Goal: Use online tool/utility: Utilize a website feature to perform a specific function

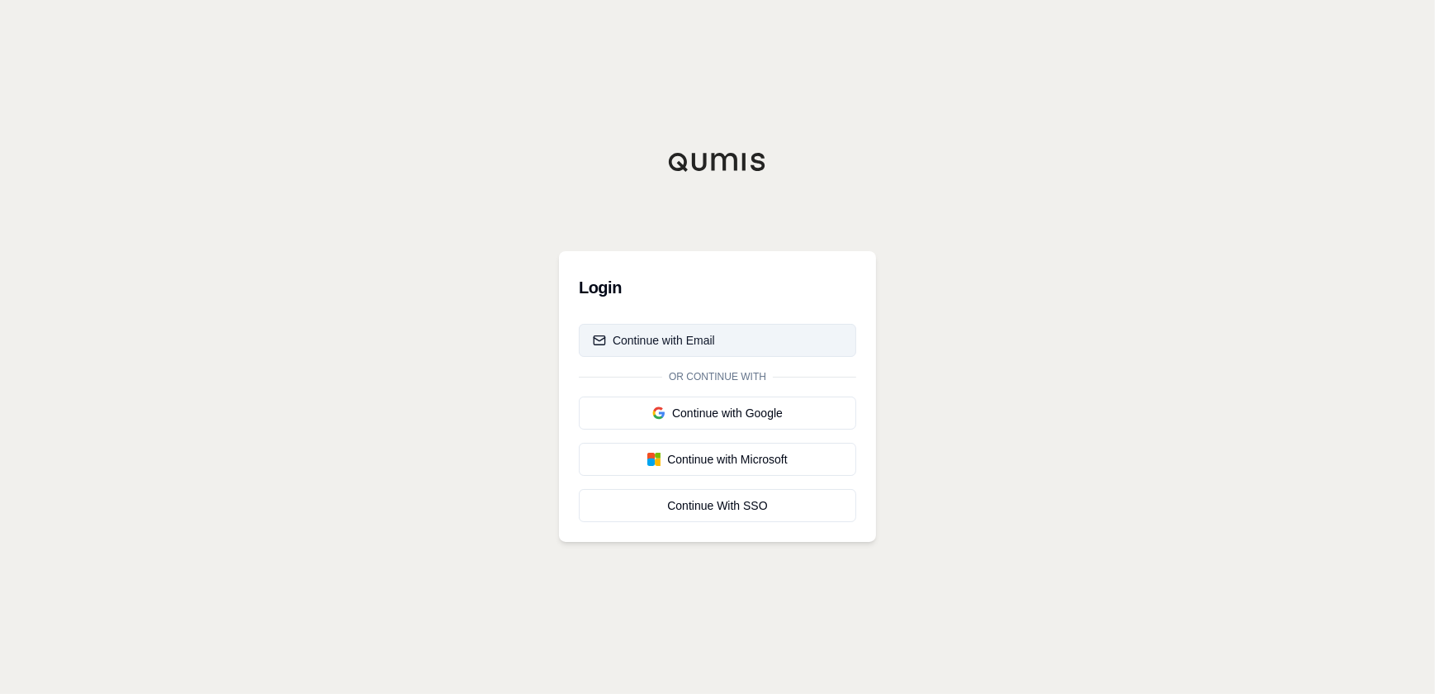
click at [633, 341] on div "Continue with Email" at bounding box center [654, 340] width 122 height 17
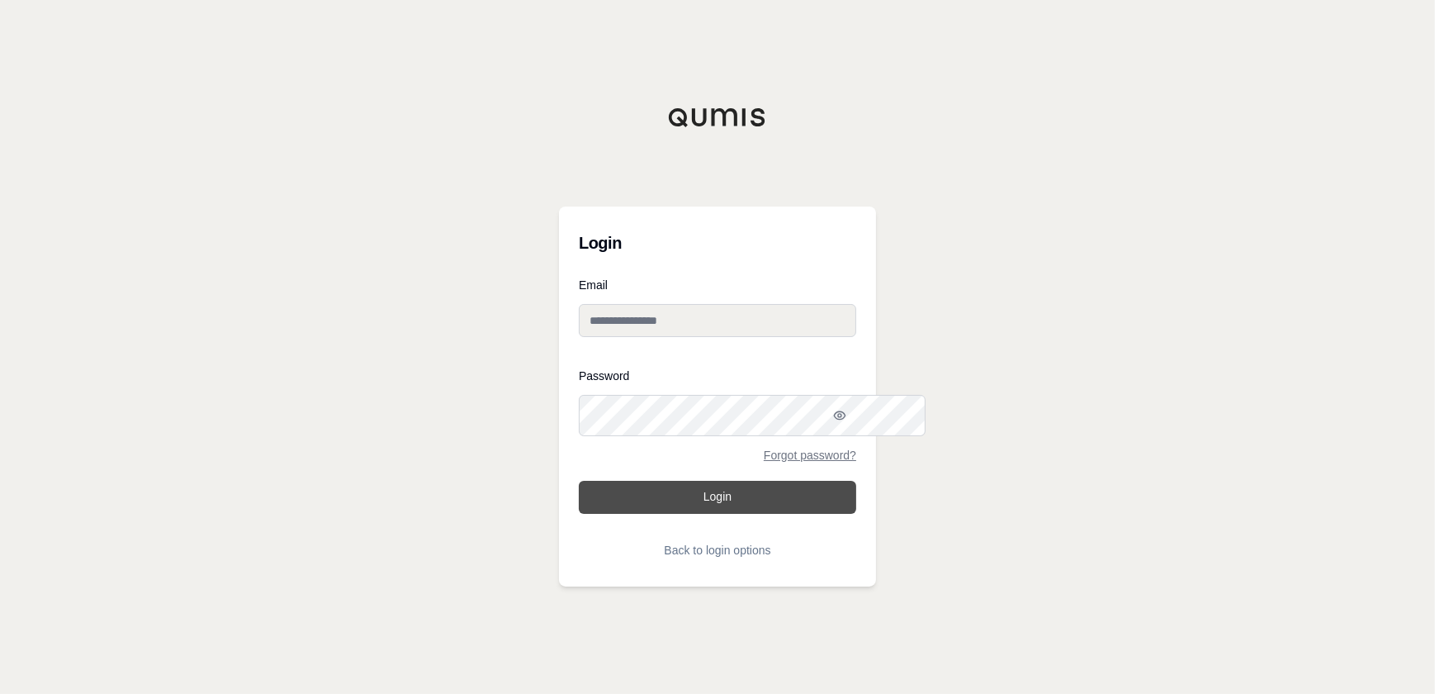
type input "**********"
click at [723, 514] on button "Login" at bounding box center [717, 497] width 277 height 33
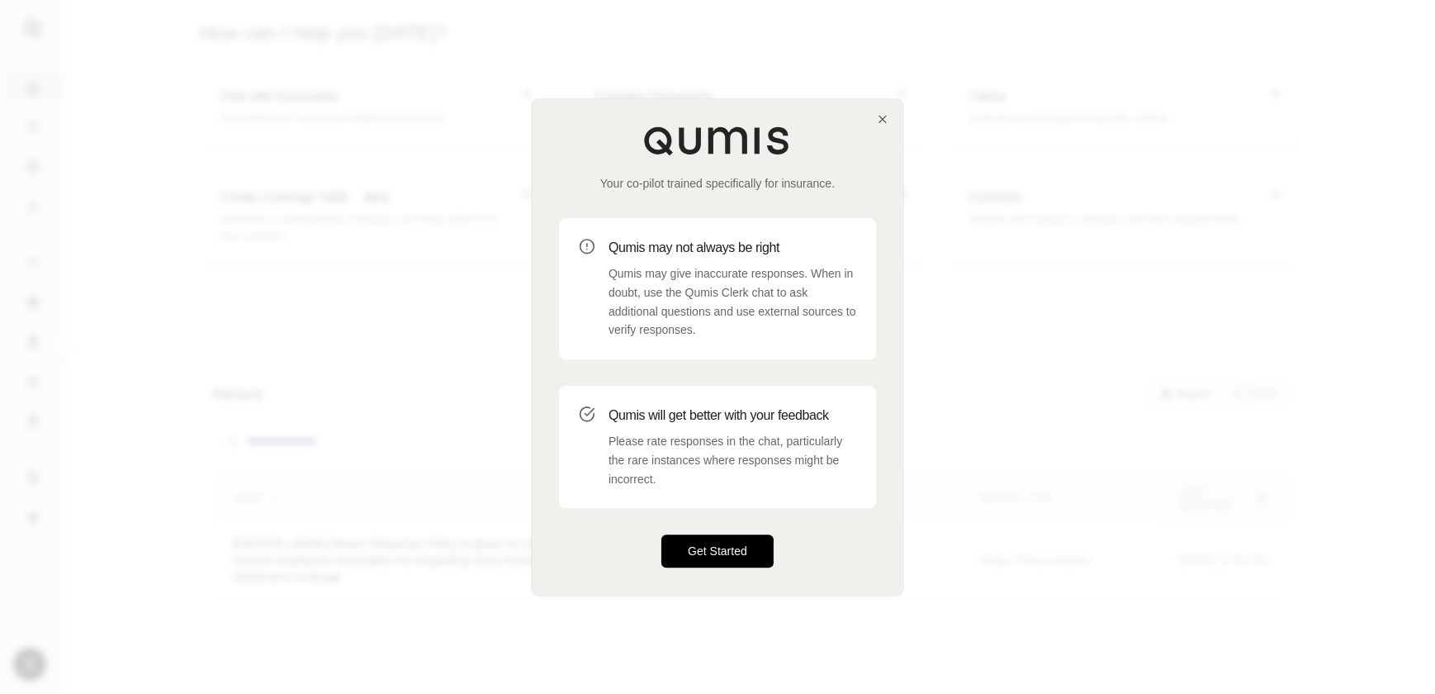
click at [753, 568] on button "Get Started" at bounding box center [718, 551] width 112 height 33
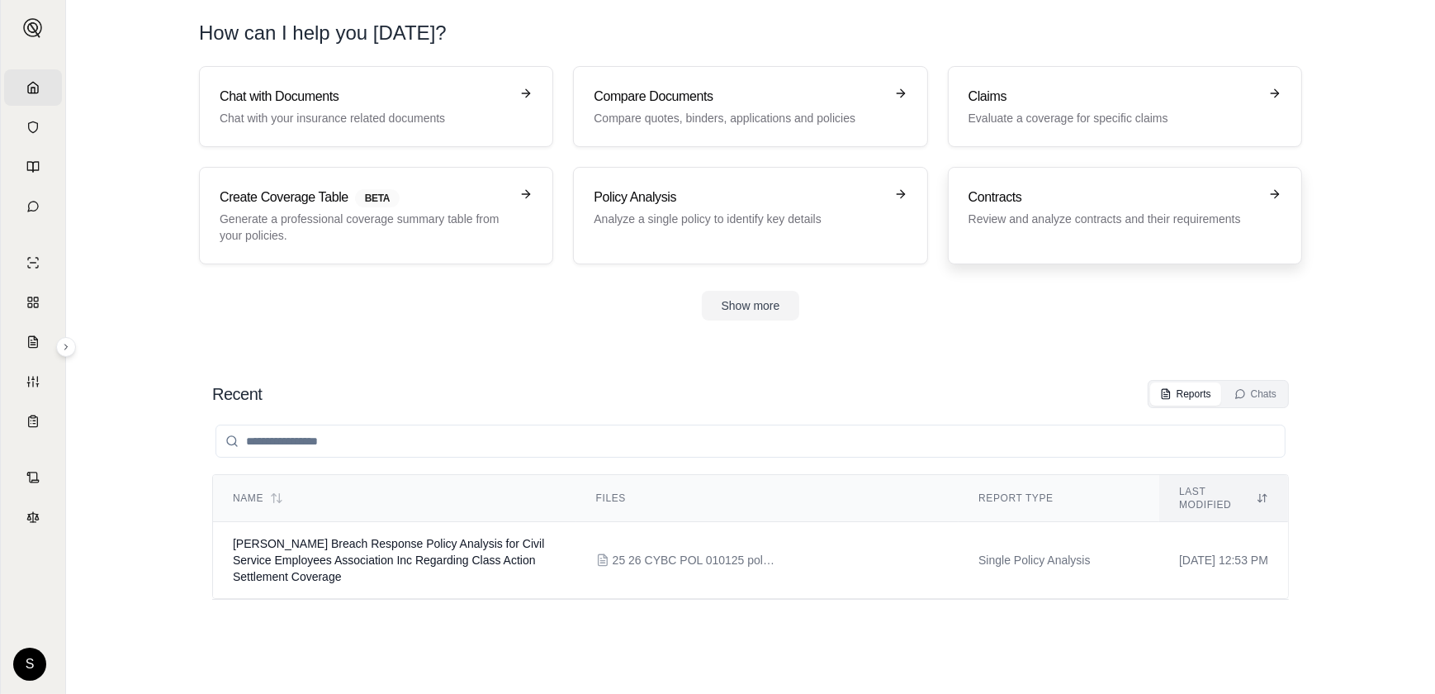
click at [1024, 227] on p "Review and analyze contracts and their requirements" at bounding box center [1114, 219] width 290 height 17
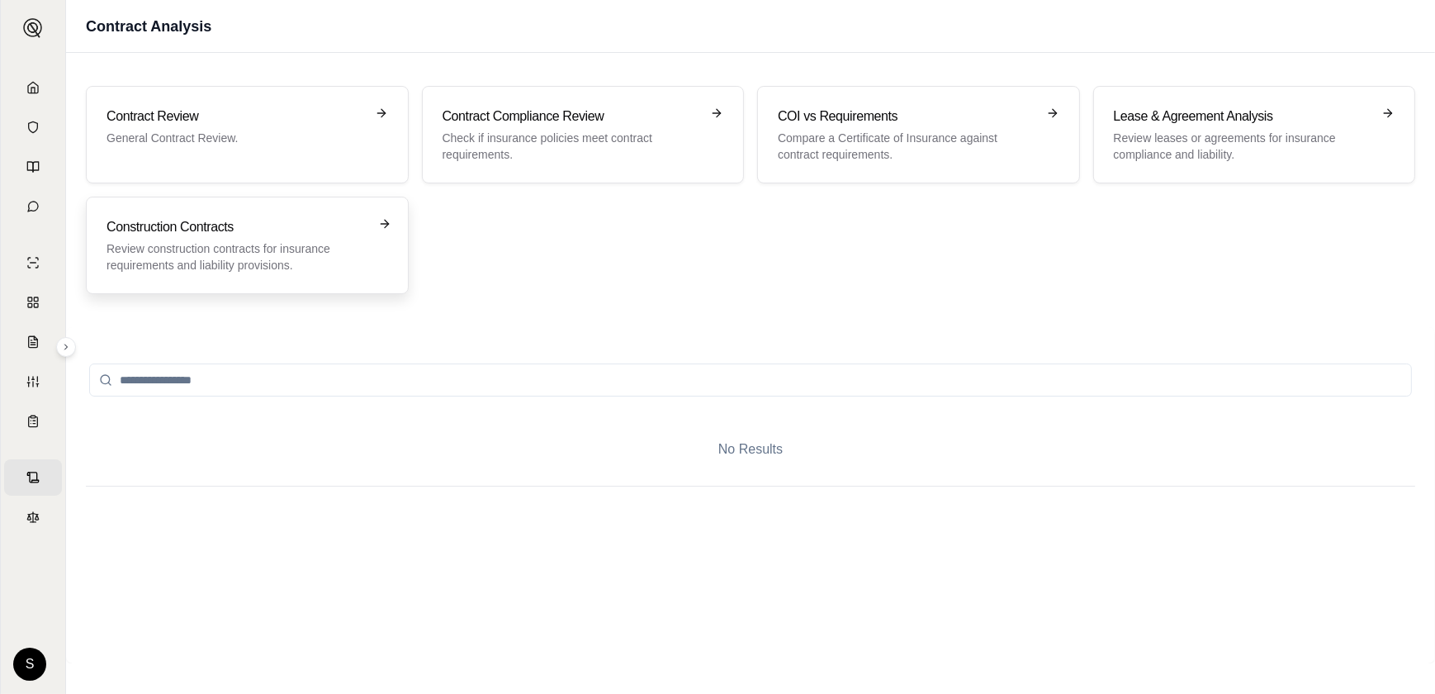
click at [226, 273] on p "Review construction contracts for insurance requirements and liability provisio…" at bounding box center [236, 256] width 258 height 33
